Goal: Task Accomplishment & Management: Complete application form

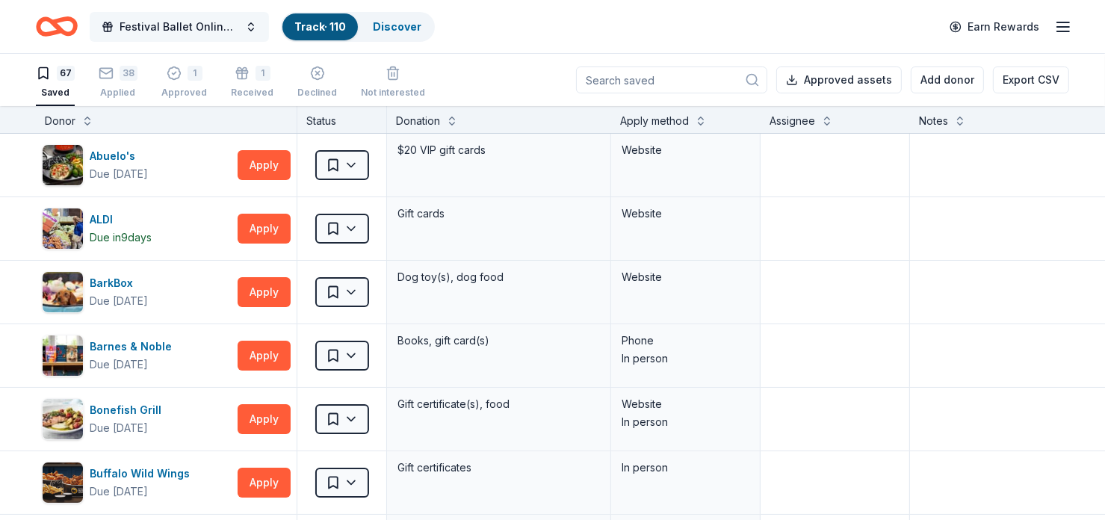
click at [149, 26] on span "Festival Ballet Online Auction" at bounding box center [180, 27] width 120 height 18
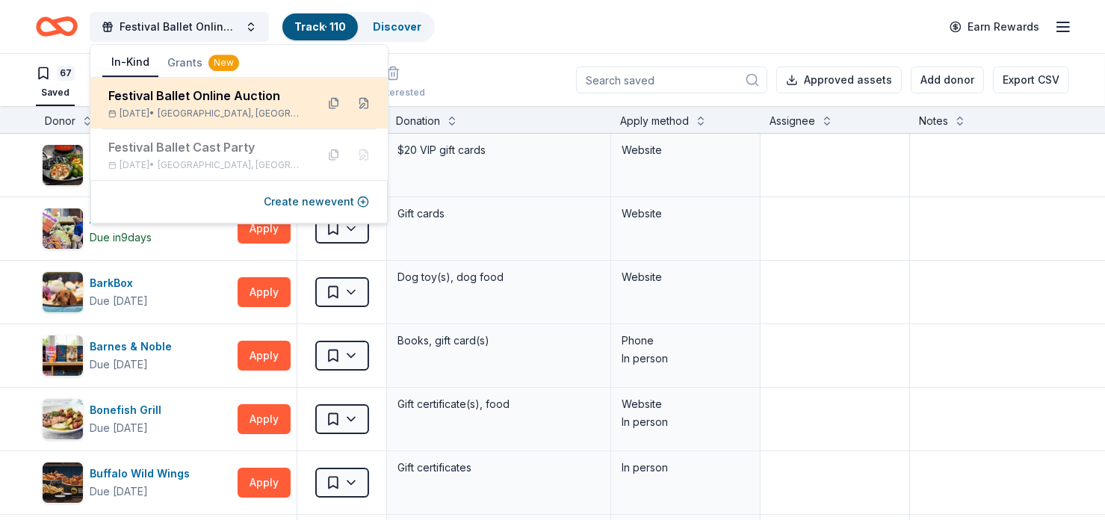
click at [259, 108] on div "Dec 05, 2025 • Denton, TX" at bounding box center [206, 114] width 196 height 12
click at [336, 105] on button at bounding box center [334, 103] width 24 height 24
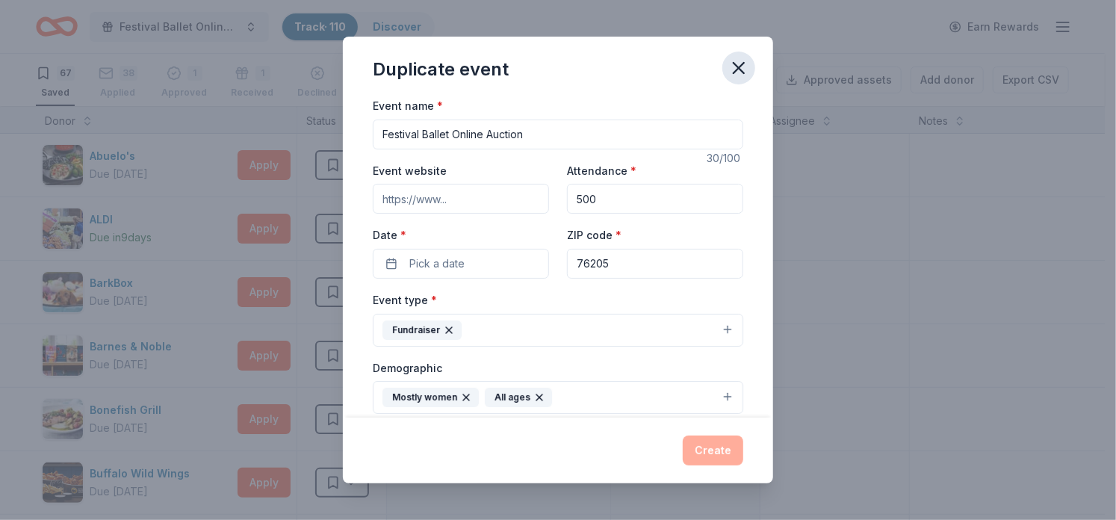
click at [560, 65] on icon "button" at bounding box center [738, 68] width 21 height 21
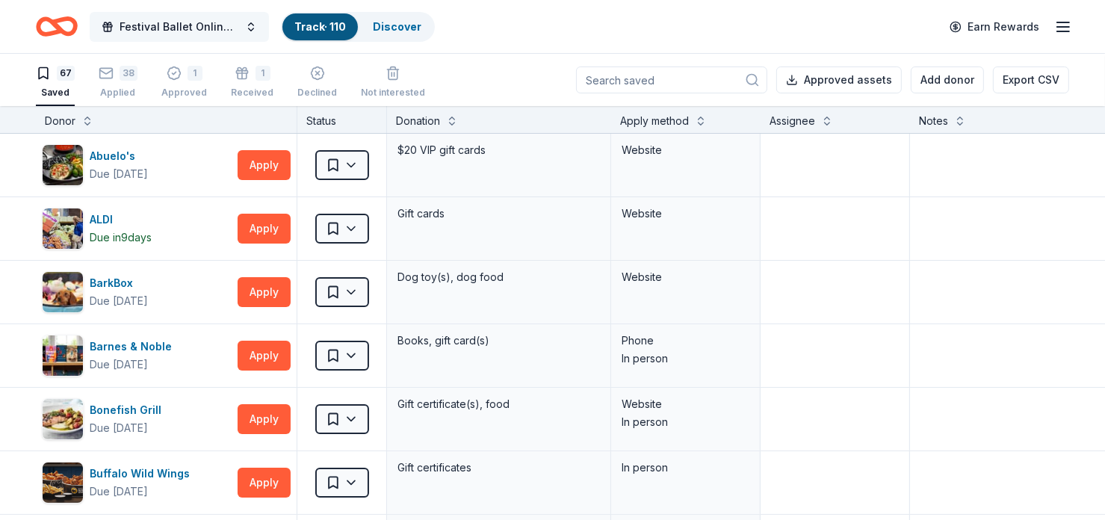
click at [191, 22] on span "Festival Ballet Online Auction" at bounding box center [180, 27] width 120 height 18
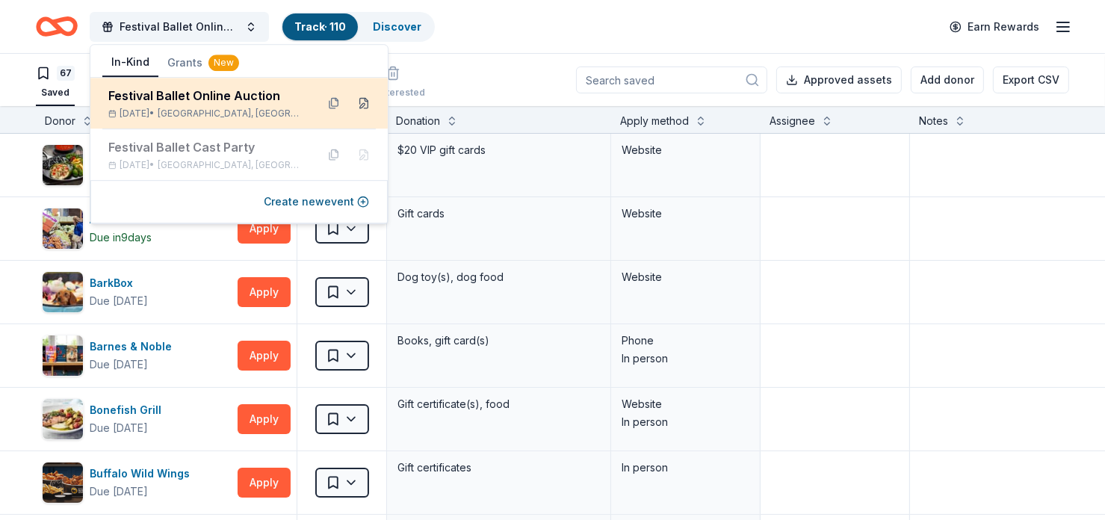
click at [368, 100] on button at bounding box center [364, 103] width 24 height 24
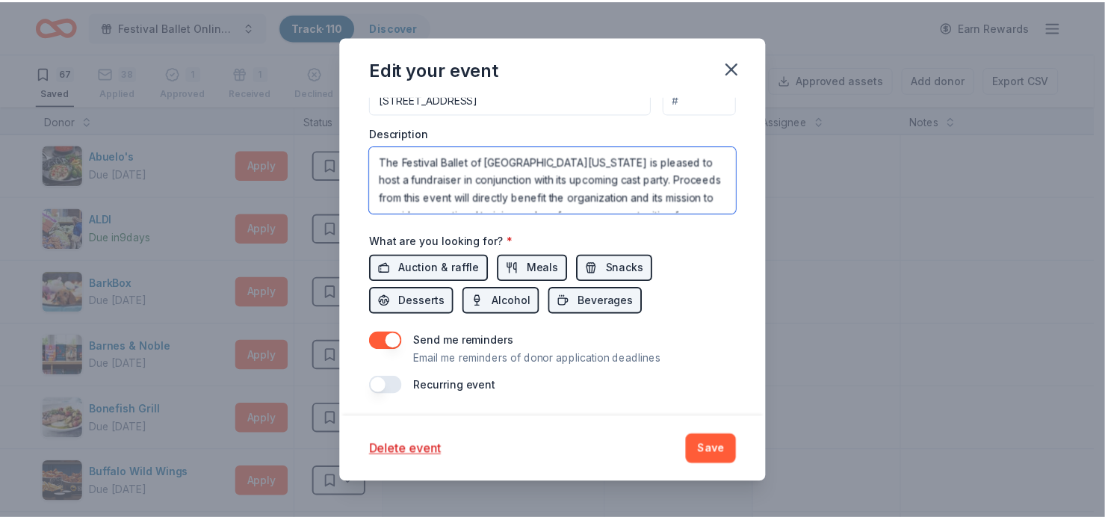
scroll to position [251, 0]
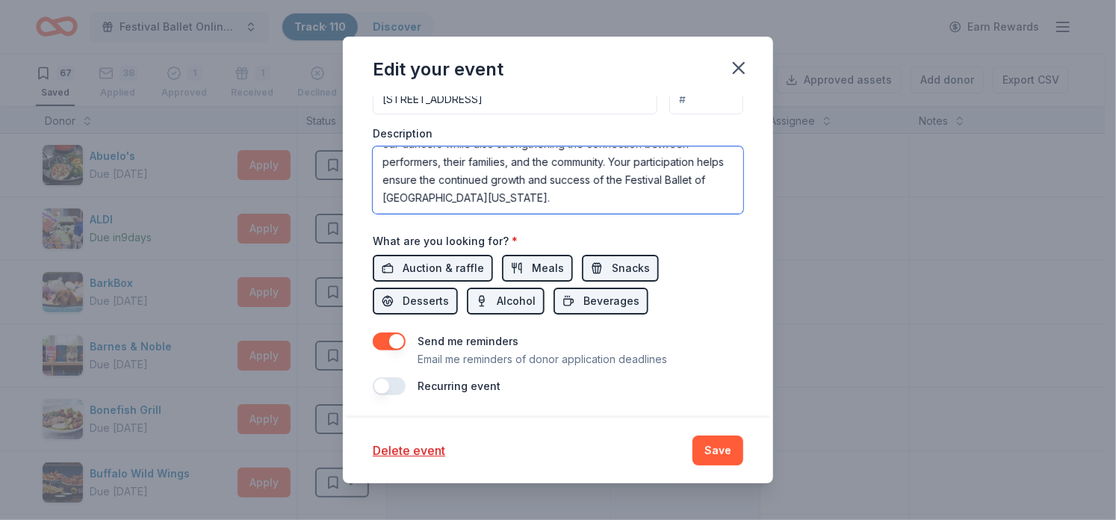
drag, startPoint x: 383, startPoint y: 160, endPoint x: 808, endPoint y: 267, distance: 438.3
click at [560, 267] on div "Edit your event Update donors you've applied to Let donors know of any updates …" at bounding box center [558, 260] width 1116 height 520
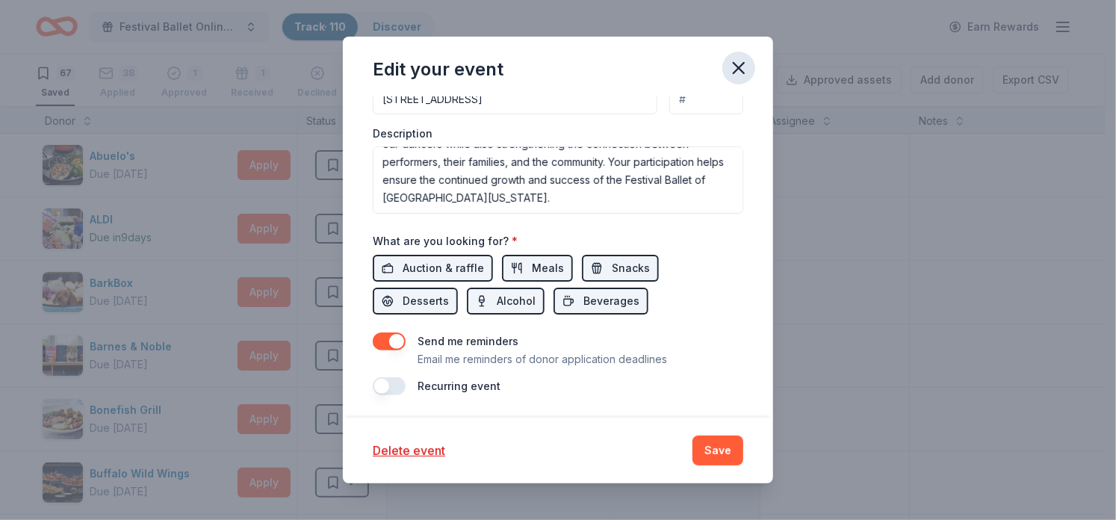
click at [560, 66] on icon "button" at bounding box center [738, 68] width 21 height 21
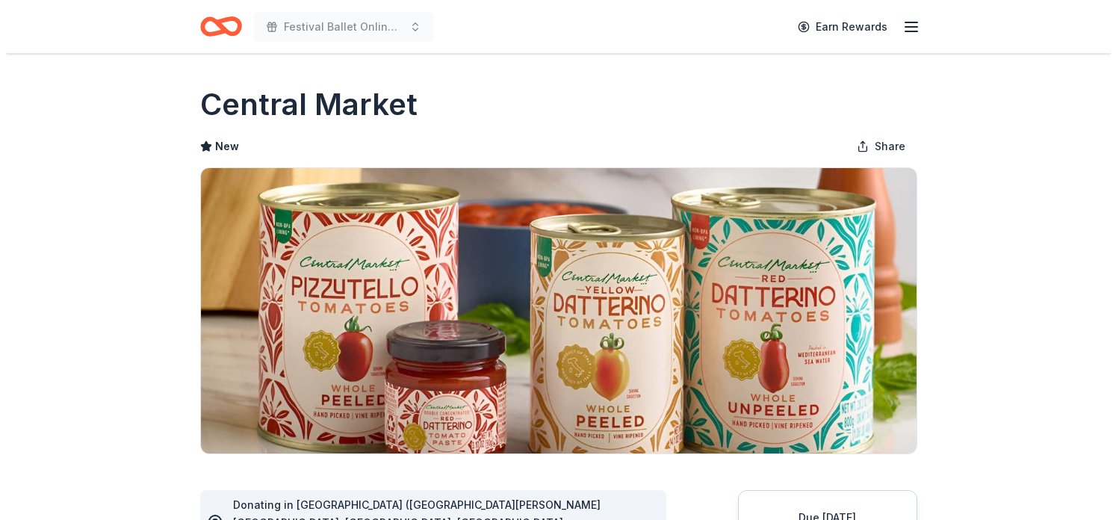
scroll to position [374, 0]
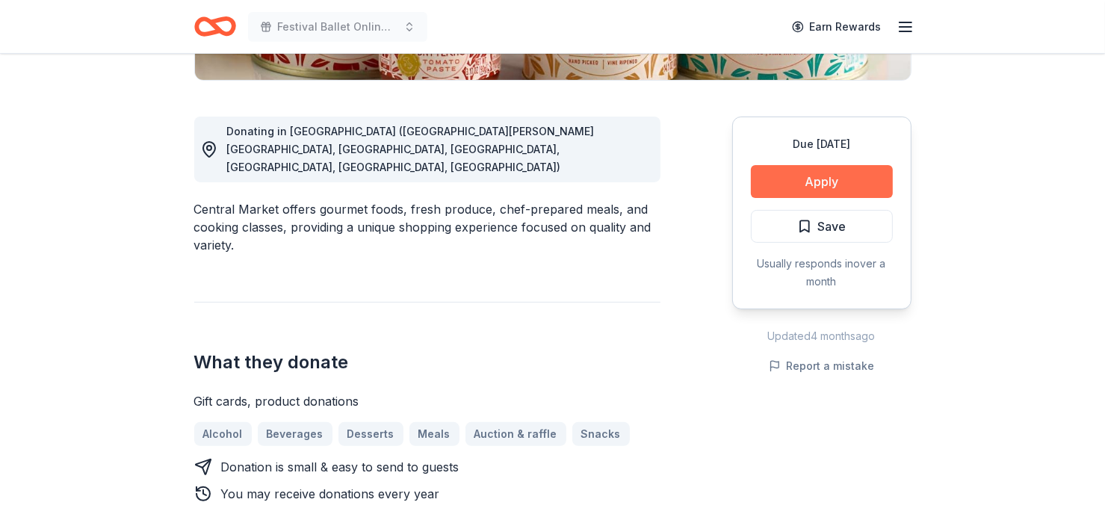
click at [805, 174] on button "Apply" at bounding box center [822, 181] width 142 height 33
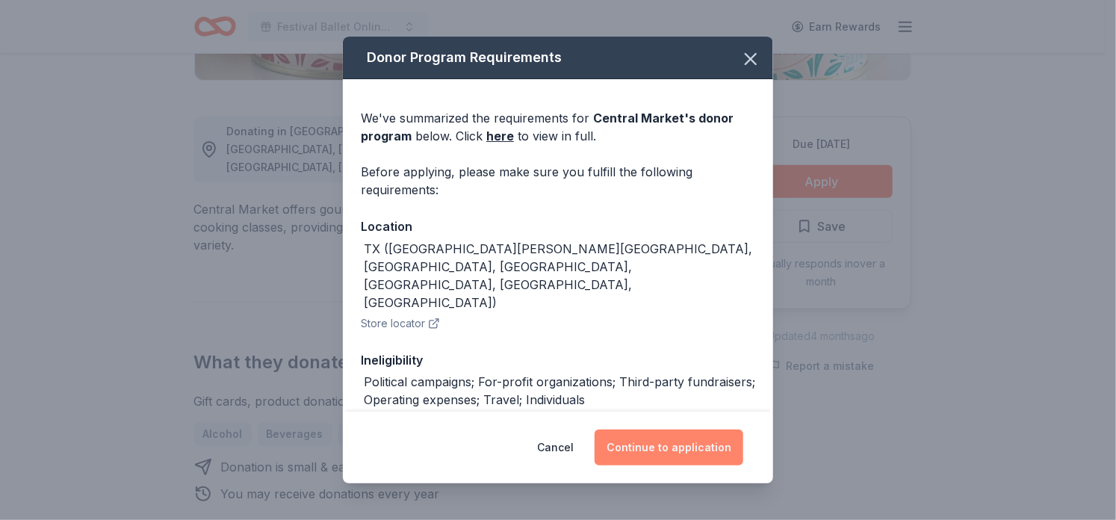
click at [664, 448] on button "Continue to application" at bounding box center [669, 448] width 149 height 36
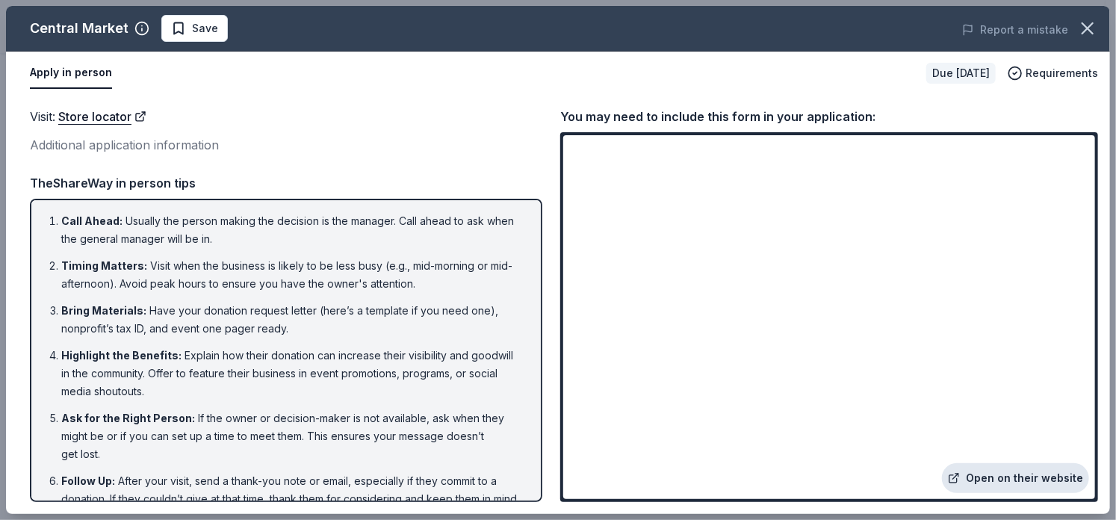
click at [1043, 475] on link "Open on their website" at bounding box center [1015, 478] width 147 height 30
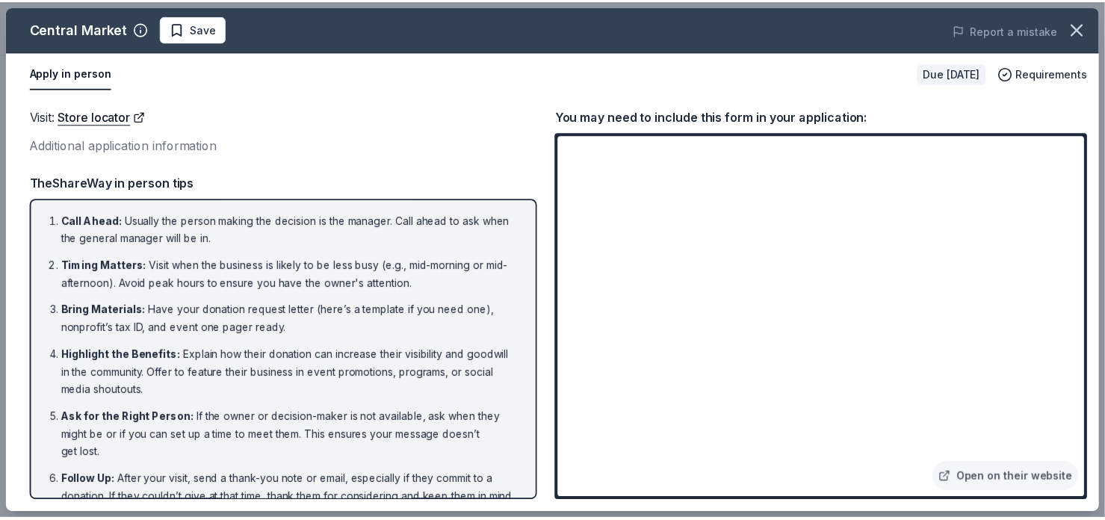
scroll to position [0, 0]
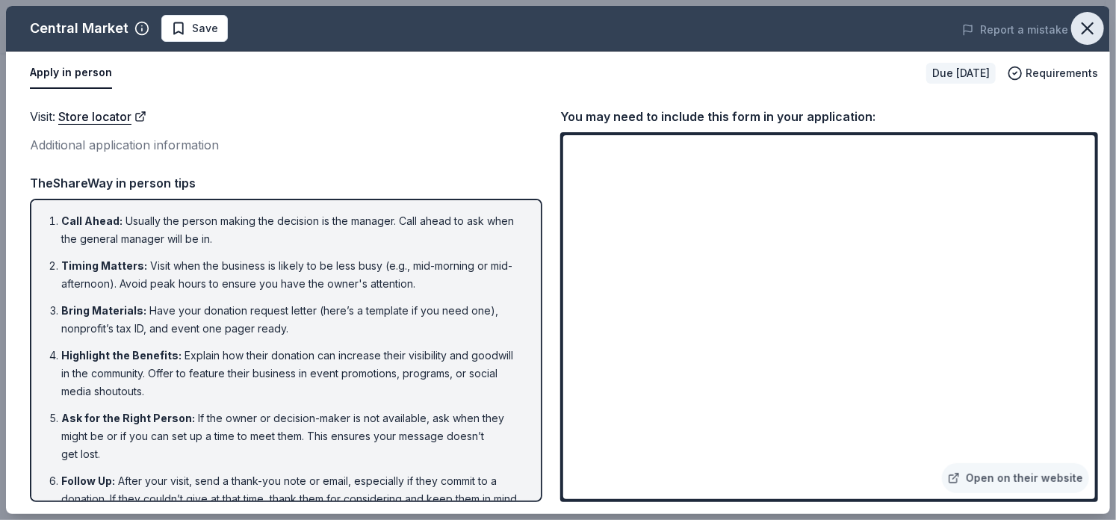
click at [1095, 22] on icon "button" at bounding box center [1087, 28] width 21 height 21
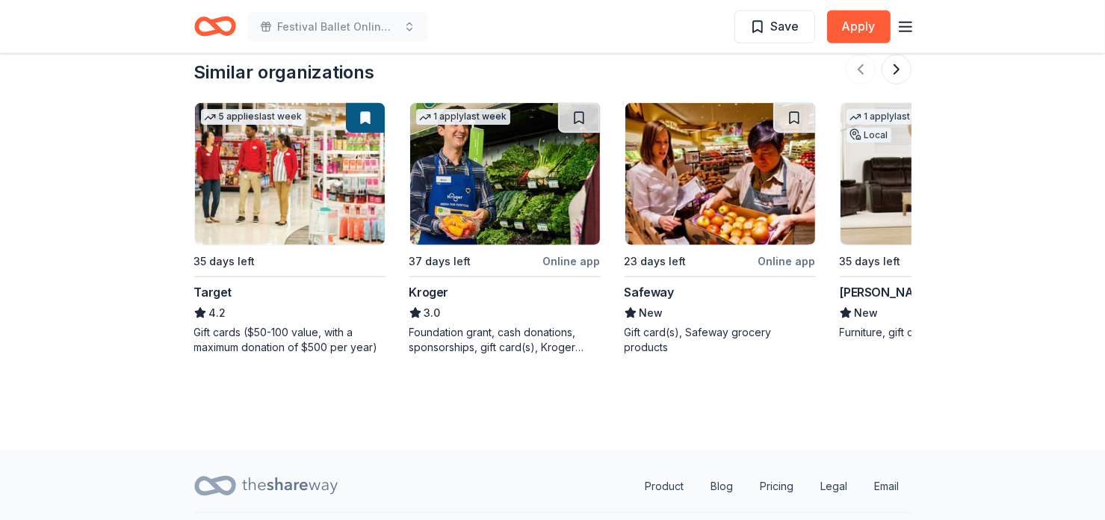
scroll to position [1606, 0]
